Goal: Task Accomplishment & Management: Complete application form

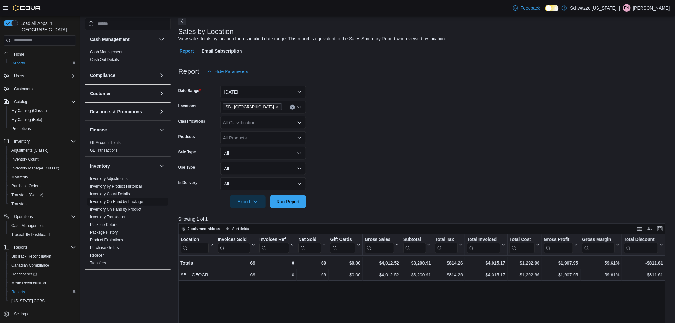
scroll to position [71, 0]
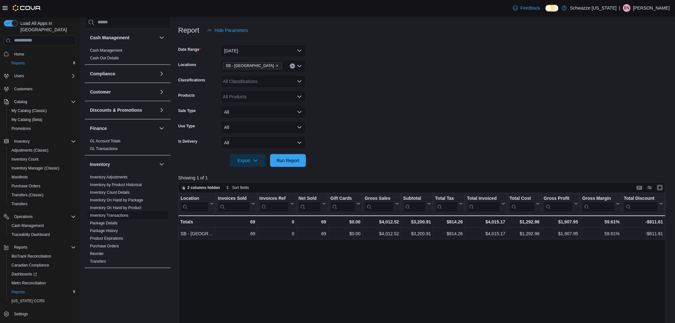
click at [114, 244] on link "Purchase Orders" at bounding box center [104, 246] width 29 height 4
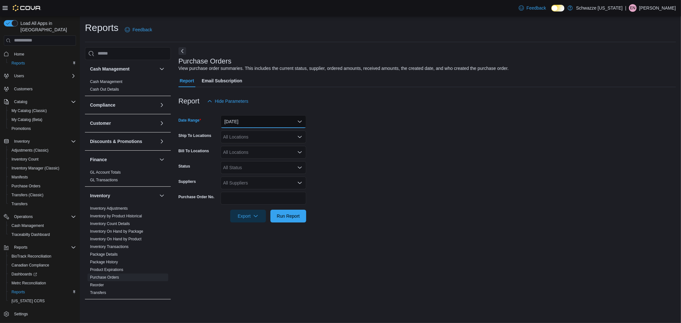
click at [249, 119] on button "Yesterday" at bounding box center [263, 121] width 86 height 13
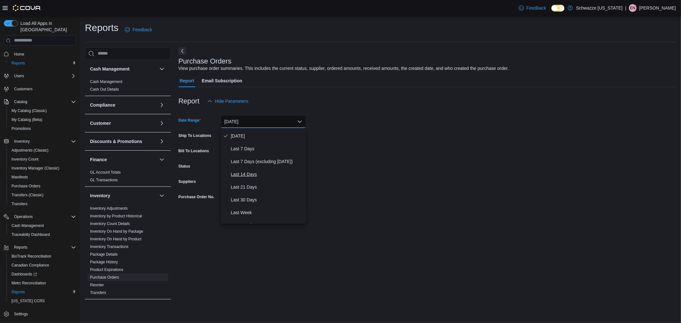
scroll to position [35, 0]
click at [250, 191] on span "Last 30 Days" at bounding box center [267, 188] width 73 height 8
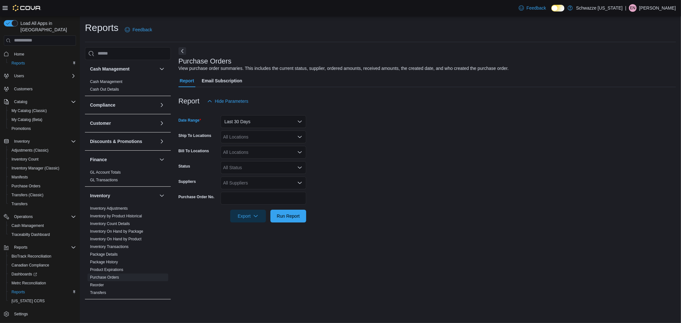
click at [250, 136] on div "All Locations" at bounding box center [263, 136] width 86 height 13
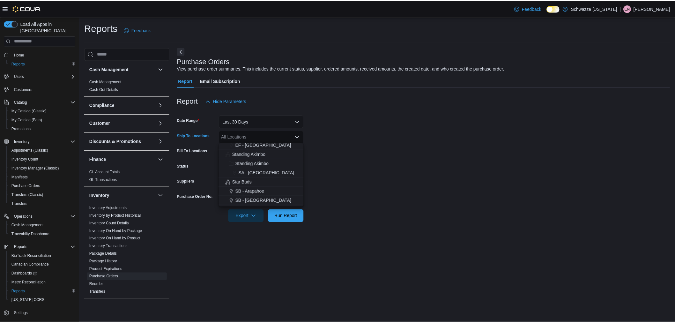
scroll to position [71, 0]
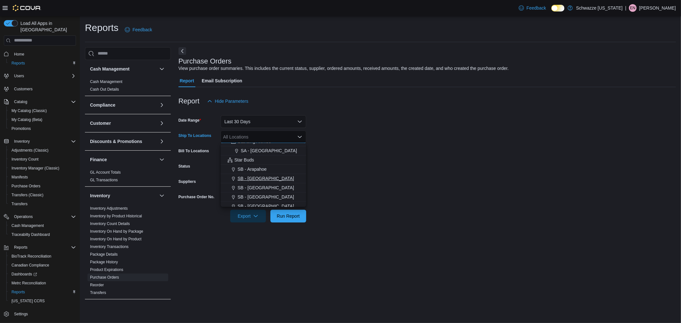
click at [257, 181] on span "SB - [GEOGRAPHIC_DATA]" at bounding box center [265, 178] width 56 height 6
click at [373, 121] on form "Date Range Last 30 Days Ship To Locations SB - Aurora Combo box. Selected. SB -…" at bounding box center [426, 165] width 497 height 115
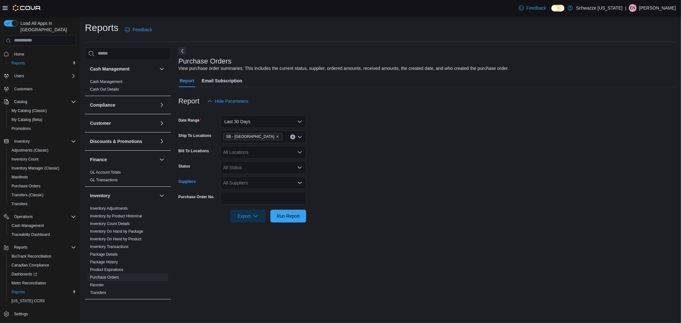
click at [249, 182] on div "All Suppliers" at bounding box center [263, 182] width 86 height 13
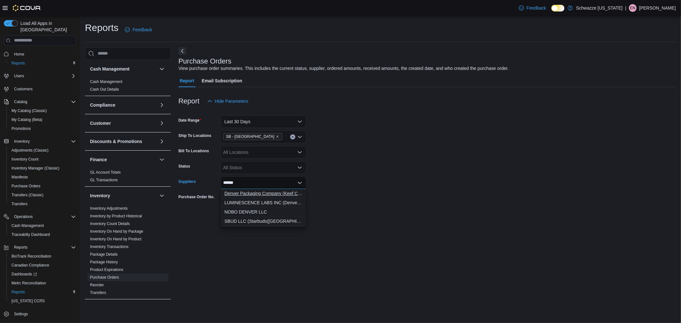
type input "******"
click at [257, 195] on span "Denver Packaging Company (Keef Cola)" at bounding box center [263, 193] width 78 height 6
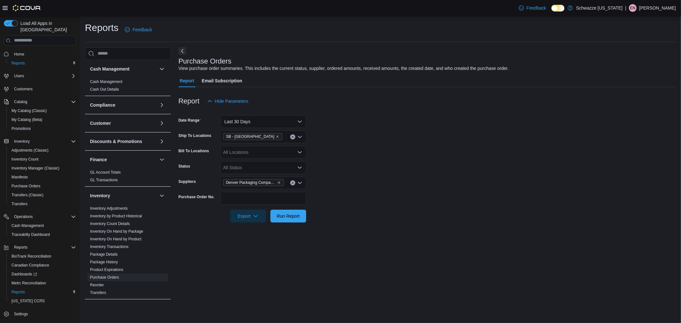
click at [474, 152] on form "Date Range Last 30 Days Ship To Locations SB - Aurora Bill To Locations All Loc…" at bounding box center [426, 165] width 497 height 115
click at [291, 216] on span "Run Report" at bounding box center [288, 215] width 23 height 6
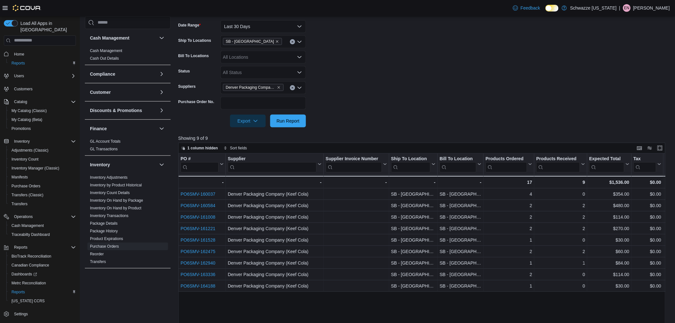
scroll to position [106, 0]
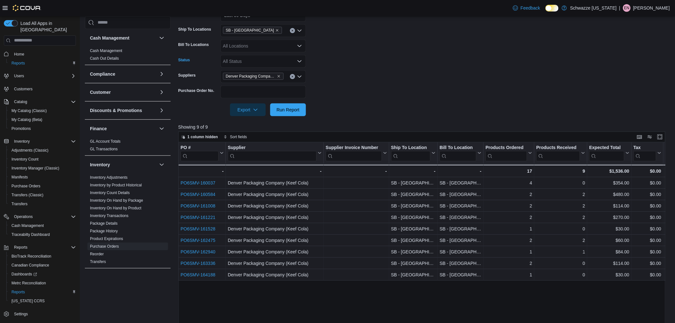
click at [243, 58] on div "All Status" at bounding box center [263, 61] width 86 height 13
click at [245, 71] on span "Pending" at bounding box center [263, 72] width 78 height 6
drag, startPoint x: 337, startPoint y: 97, endPoint x: 310, endPoint y: 110, distance: 29.3
click at [334, 98] on form "Date Range Last 30 Days Ship To Locations SB - Aurora Bill To Locations All Loc…" at bounding box center [424, 58] width 492 height 115
click at [287, 108] on span "Run Report" at bounding box center [288, 109] width 23 height 6
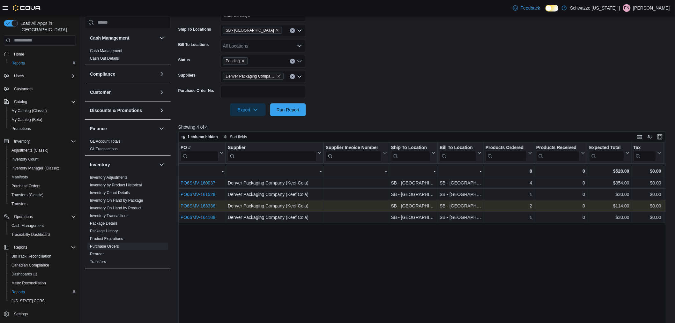
click at [200, 206] on link "PO6SMV-163336" at bounding box center [198, 205] width 35 height 5
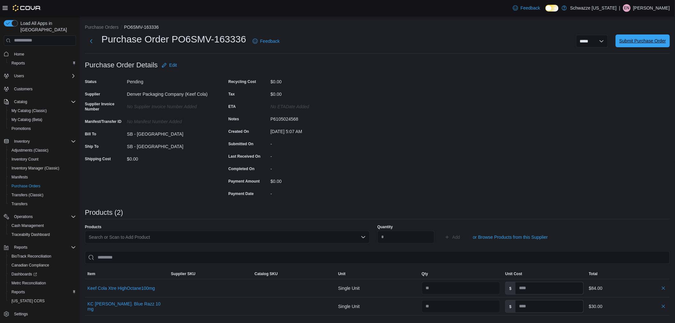
click at [653, 38] on span "Submit Purchase Order" at bounding box center [643, 41] width 47 height 6
